Goal: Information Seeking & Learning: Learn about a topic

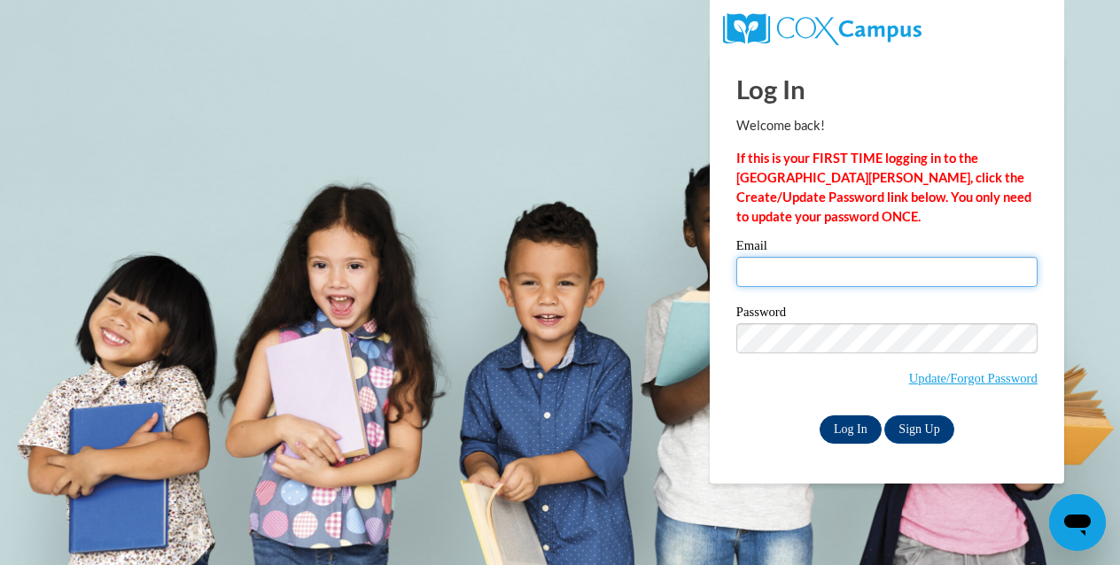
type input "cynthia.gordon@franklin.k12.wi.us"
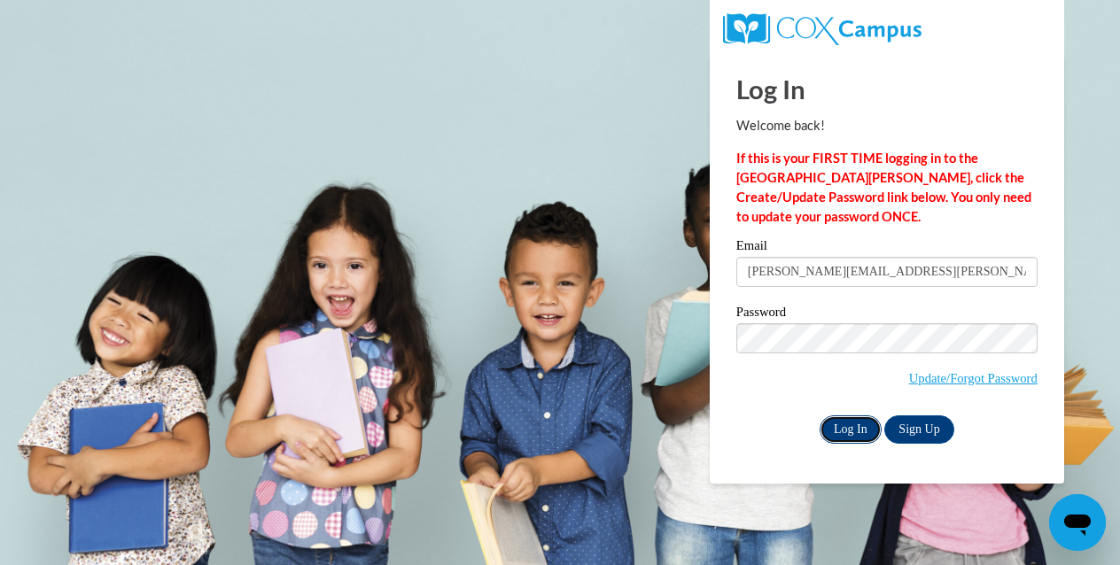
click at [848, 429] on input "Log In" at bounding box center [851, 430] width 62 height 28
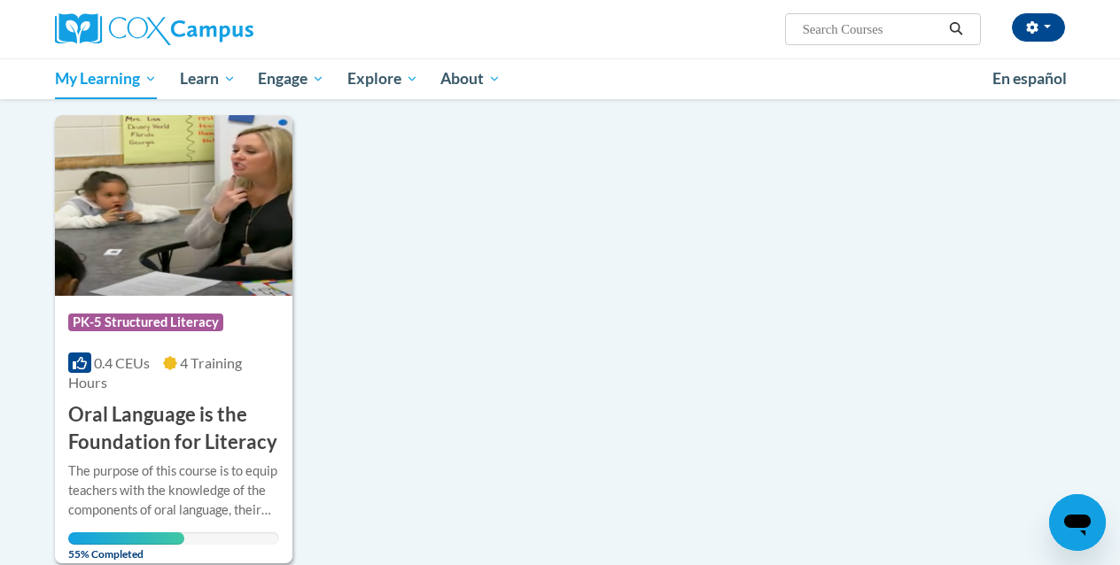
scroll to position [206, 0]
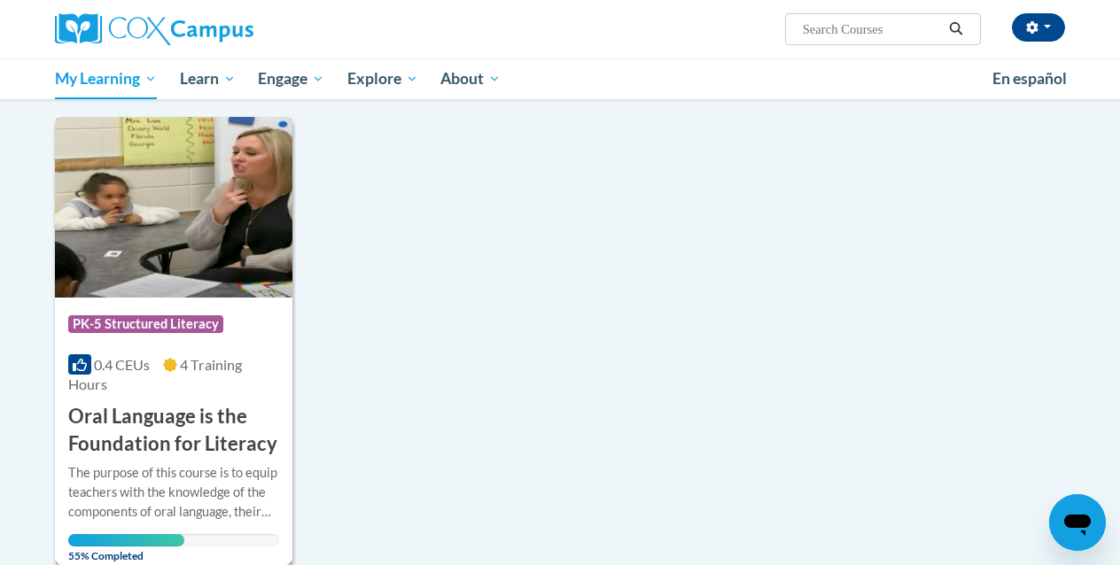
click at [215, 237] on img at bounding box center [174, 207] width 238 height 181
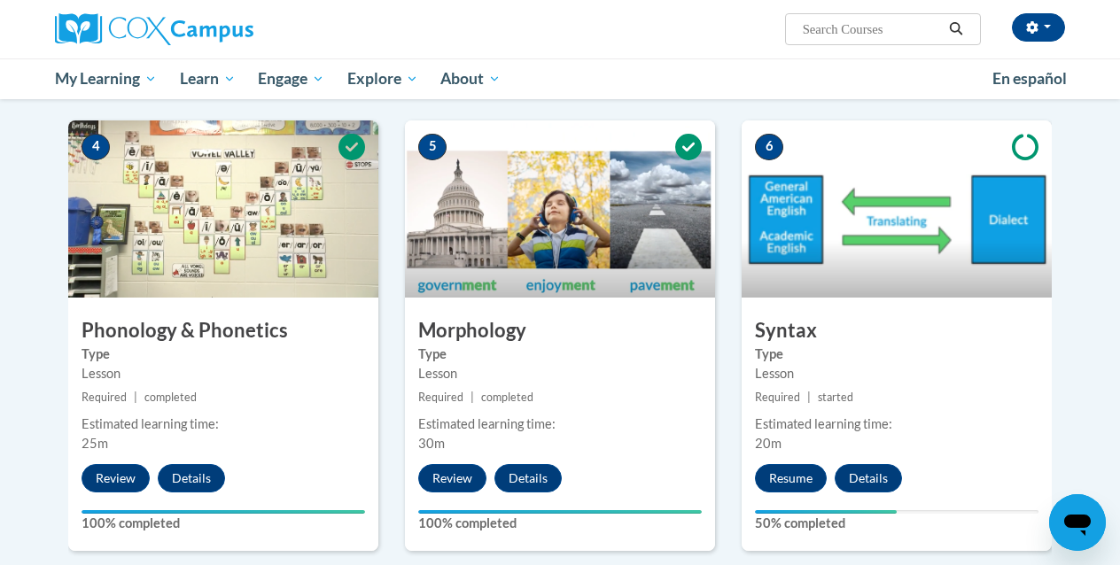
scroll to position [897, 0]
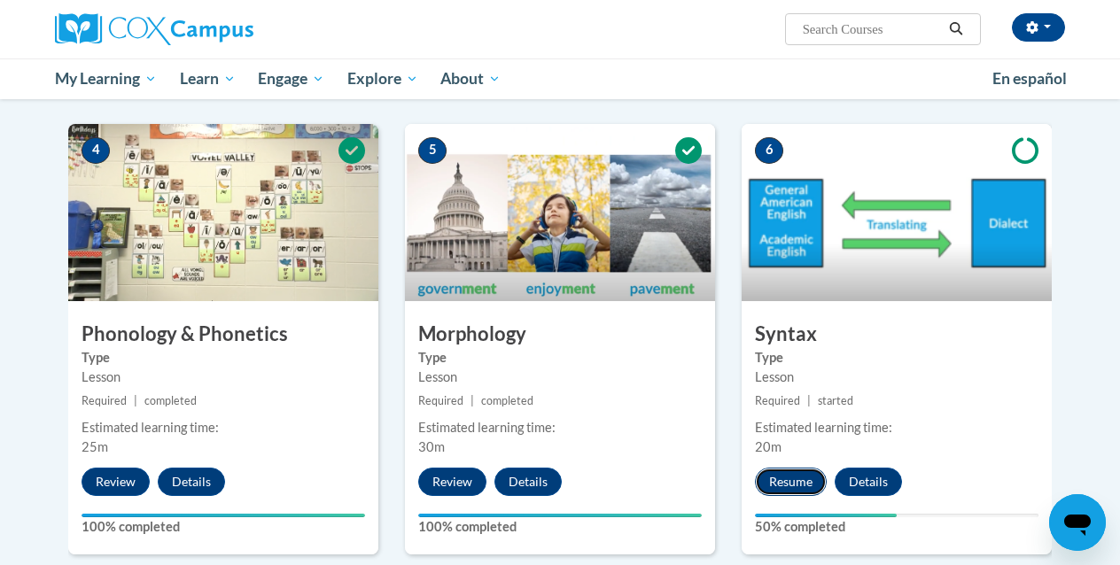
click at [794, 480] on button "Resume" at bounding box center [791, 482] width 72 height 28
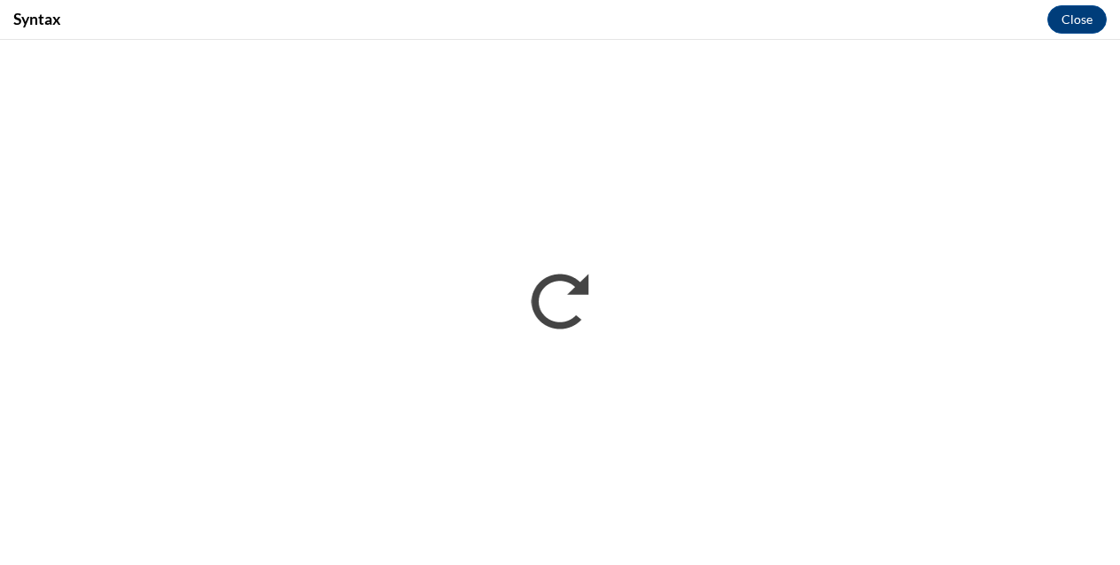
scroll to position [0, 0]
